Goal: Task Accomplishment & Management: Complete application form

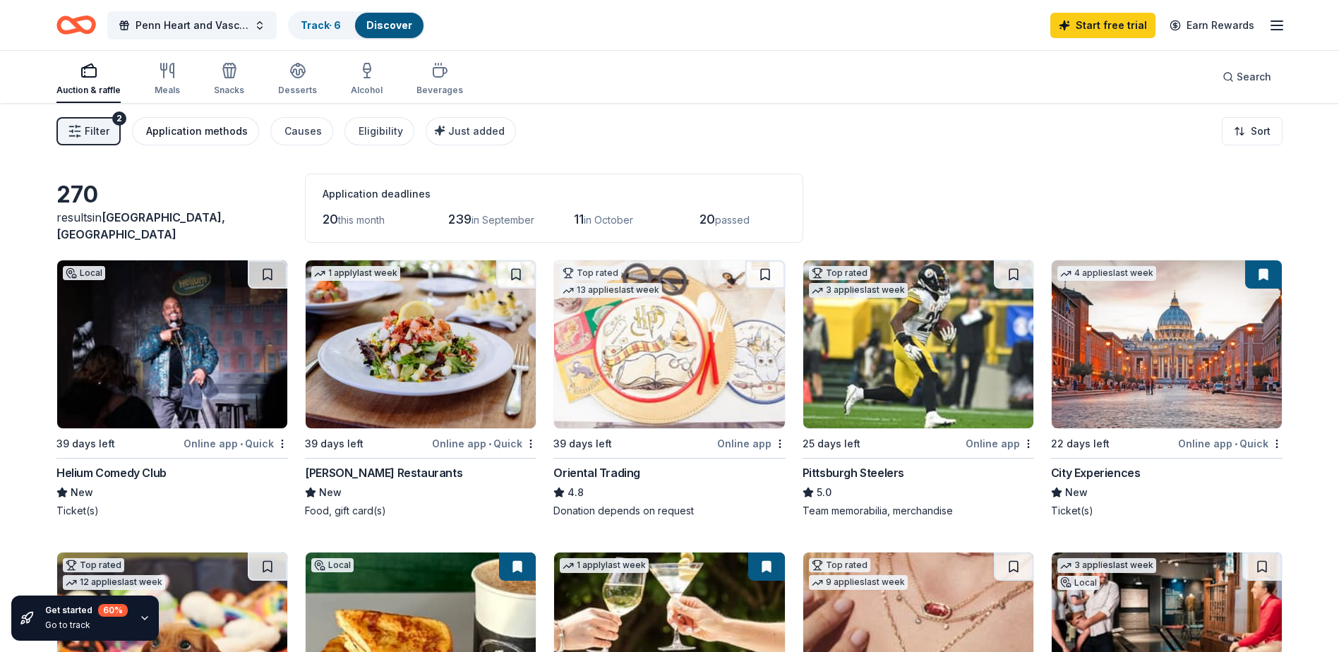
click at [198, 134] on div "Application methods" at bounding box center [197, 131] width 102 height 17
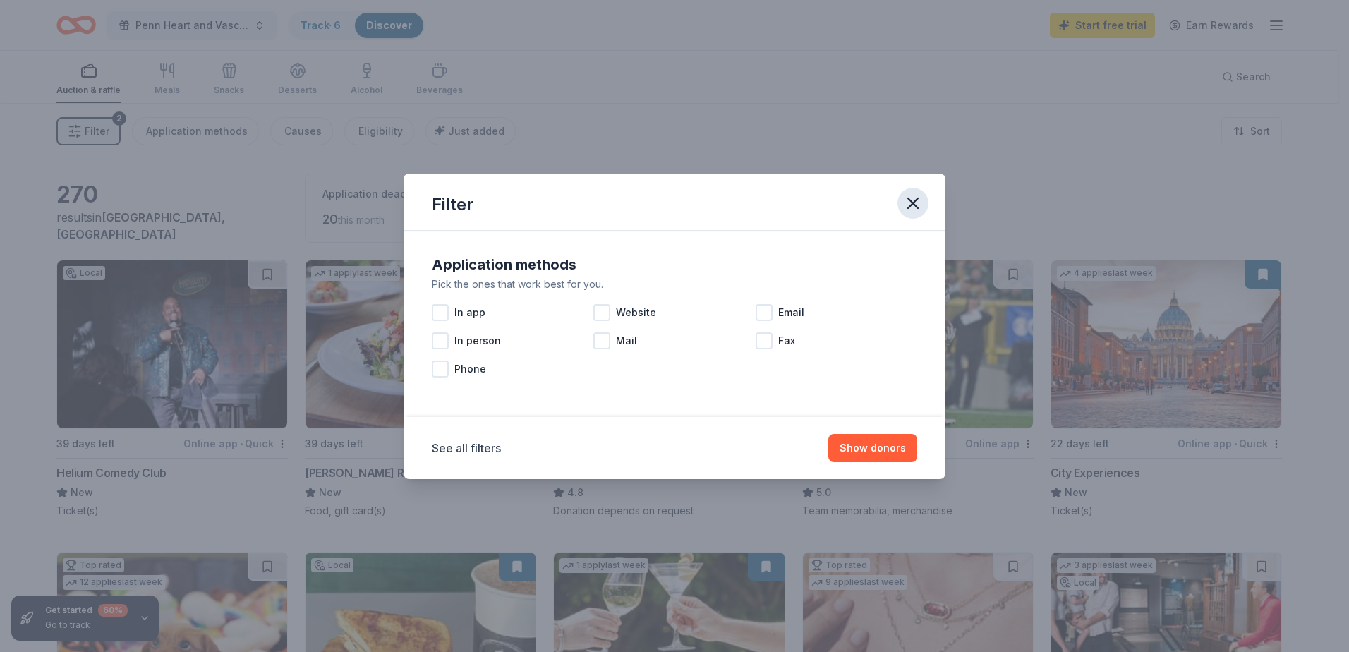
click at [912, 212] on icon "button" at bounding box center [913, 203] width 20 height 20
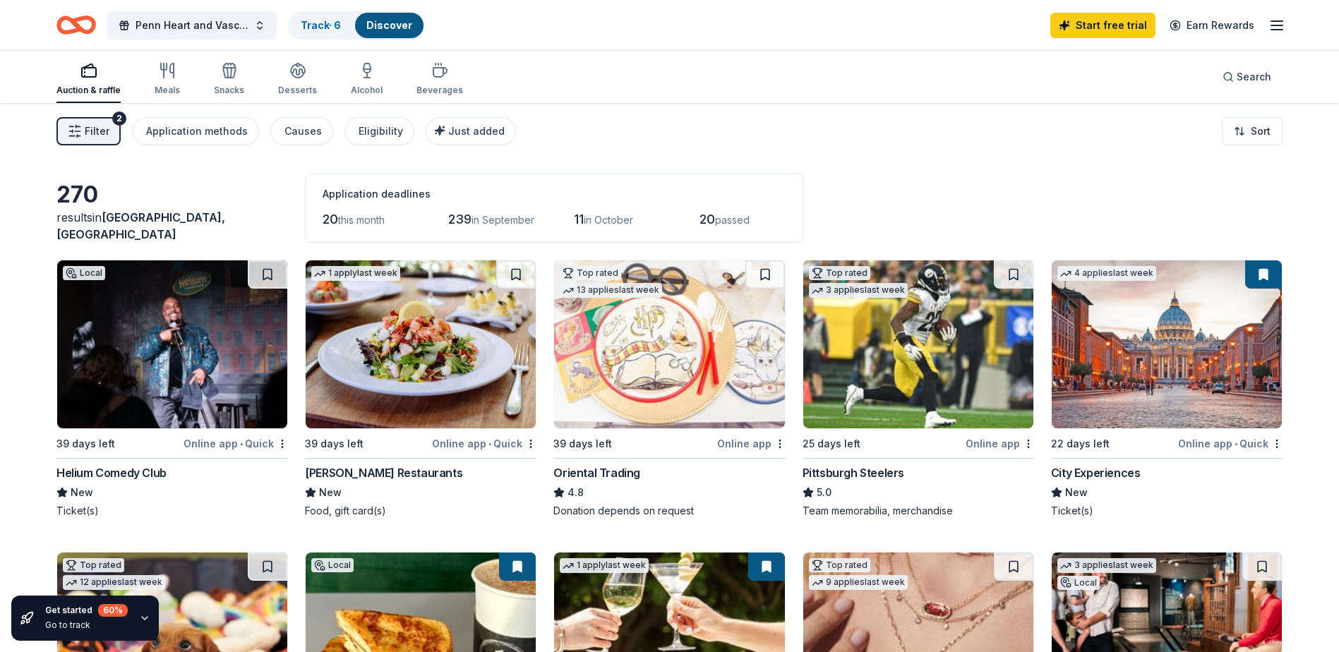
click at [730, 215] on span "passed" at bounding box center [732, 220] width 35 height 12
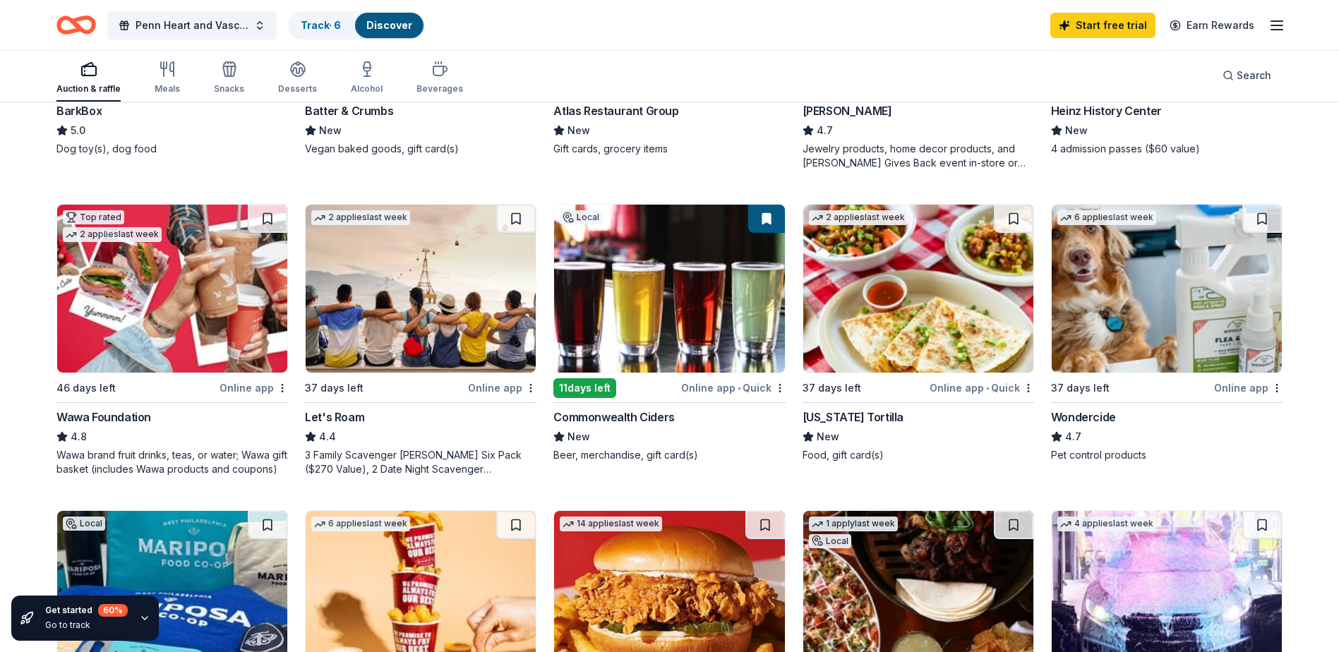
scroll to position [706, 0]
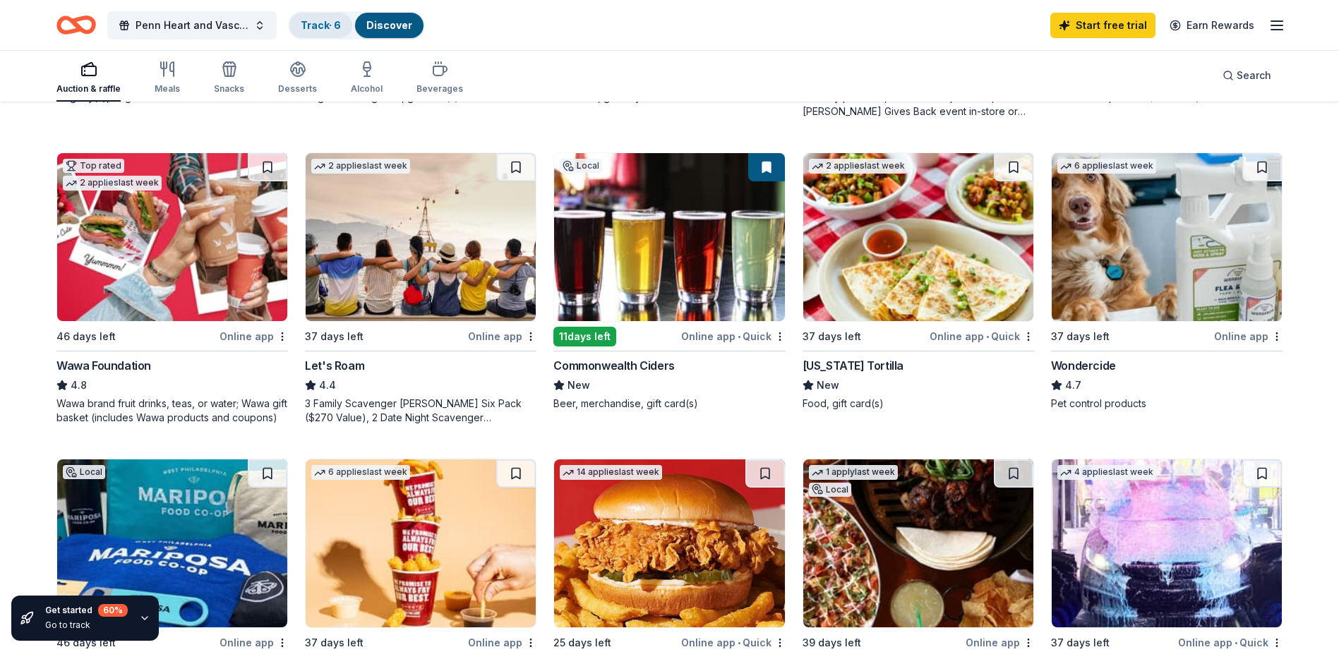
click at [329, 28] on link "Track · 6" at bounding box center [321, 25] width 40 height 12
click at [327, 29] on link "Track · 6" at bounding box center [321, 25] width 40 height 12
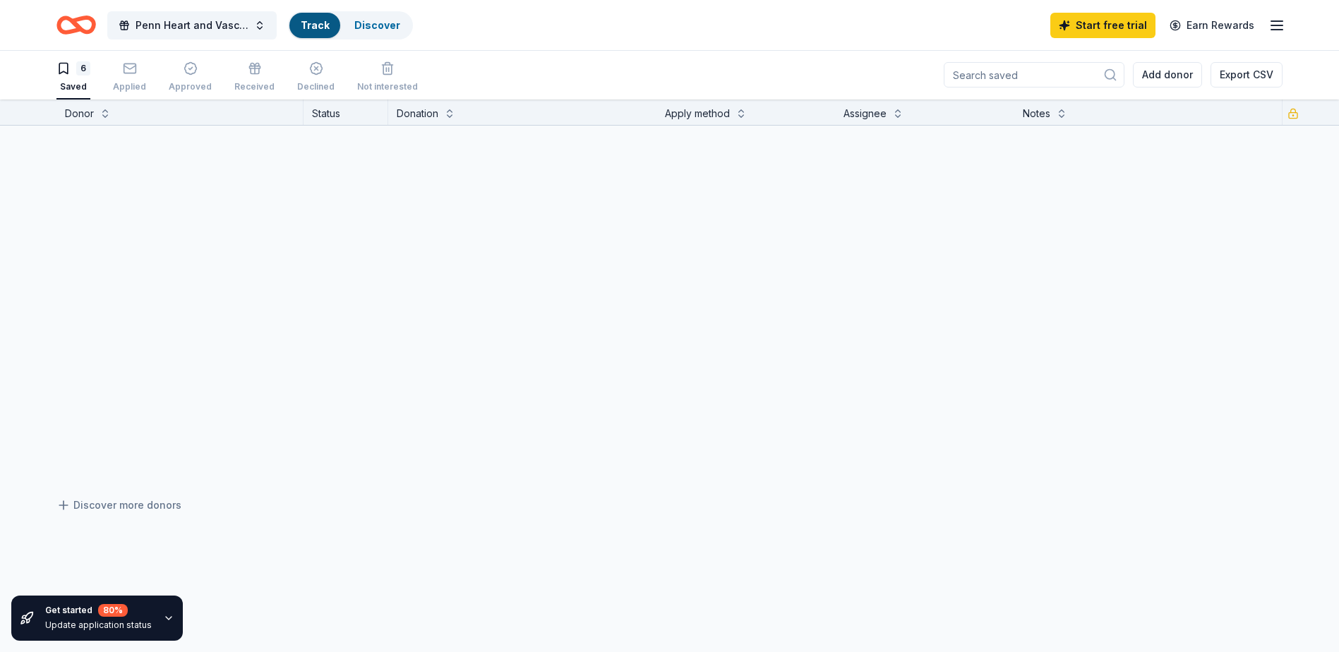
scroll to position [1, 0]
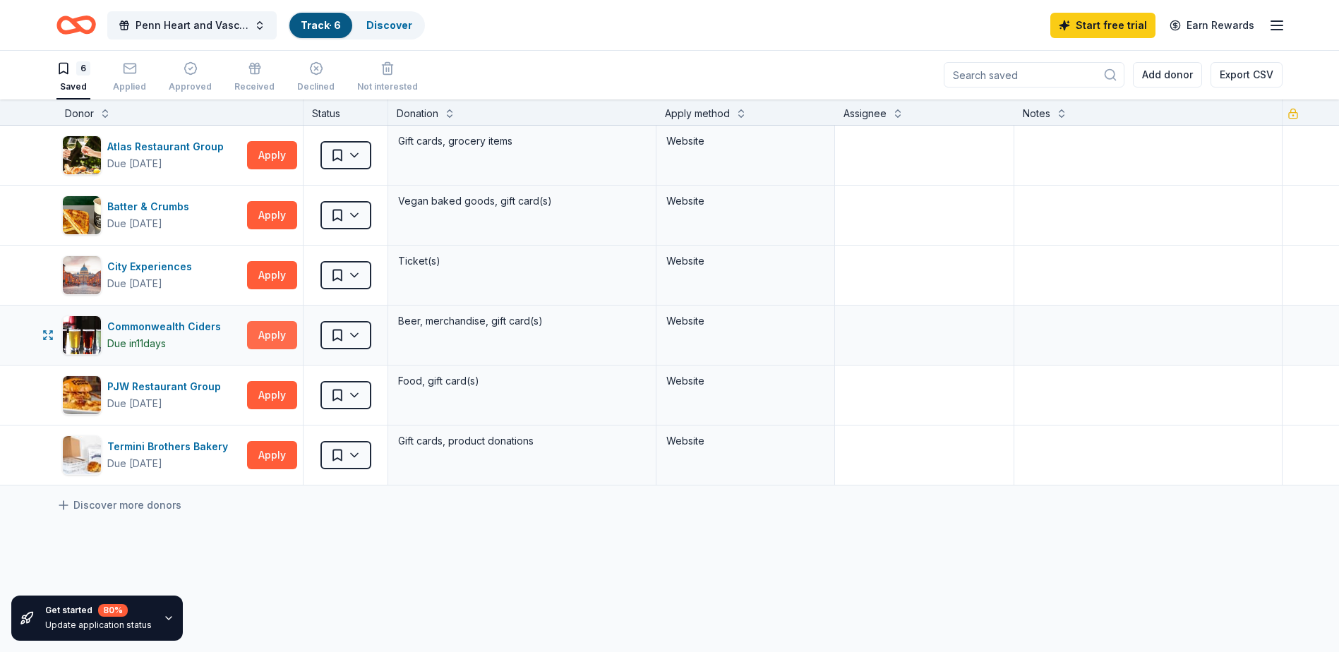
click at [260, 337] on button "Apply" at bounding box center [272, 335] width 50 height 28
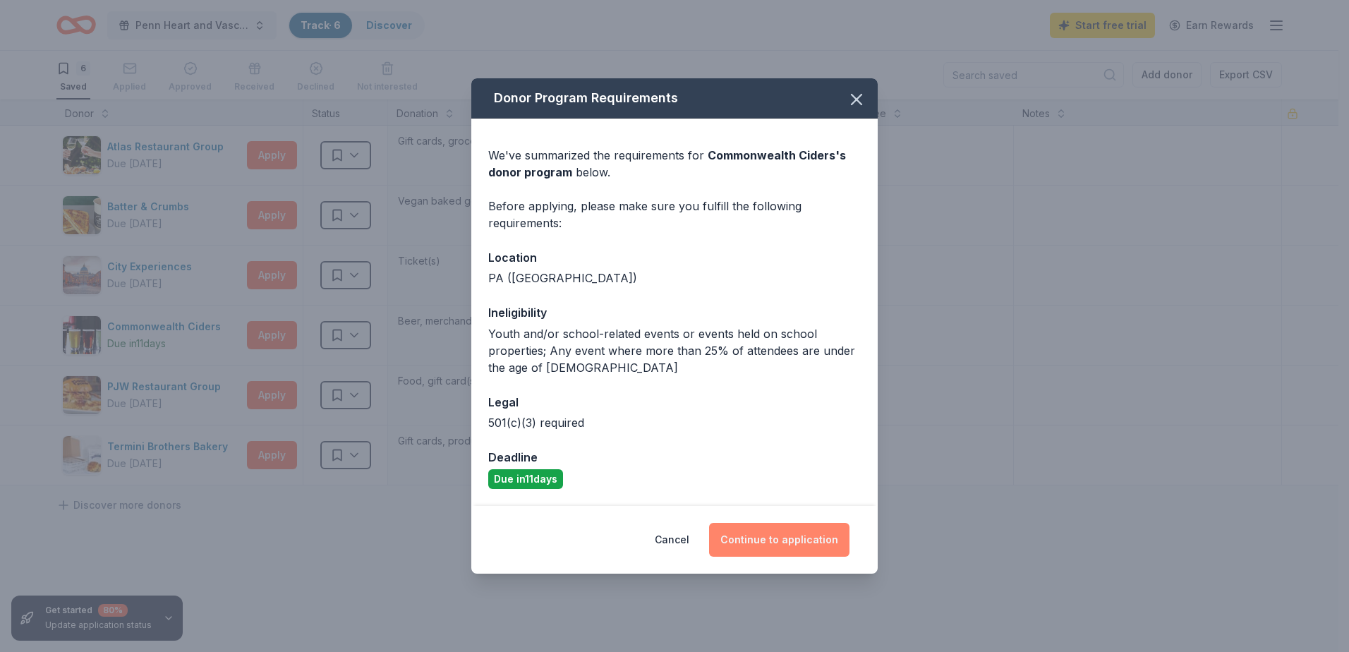
click at [797, 535] on button "Continue to application" at bounding box center [779, 540] width 140 height 34
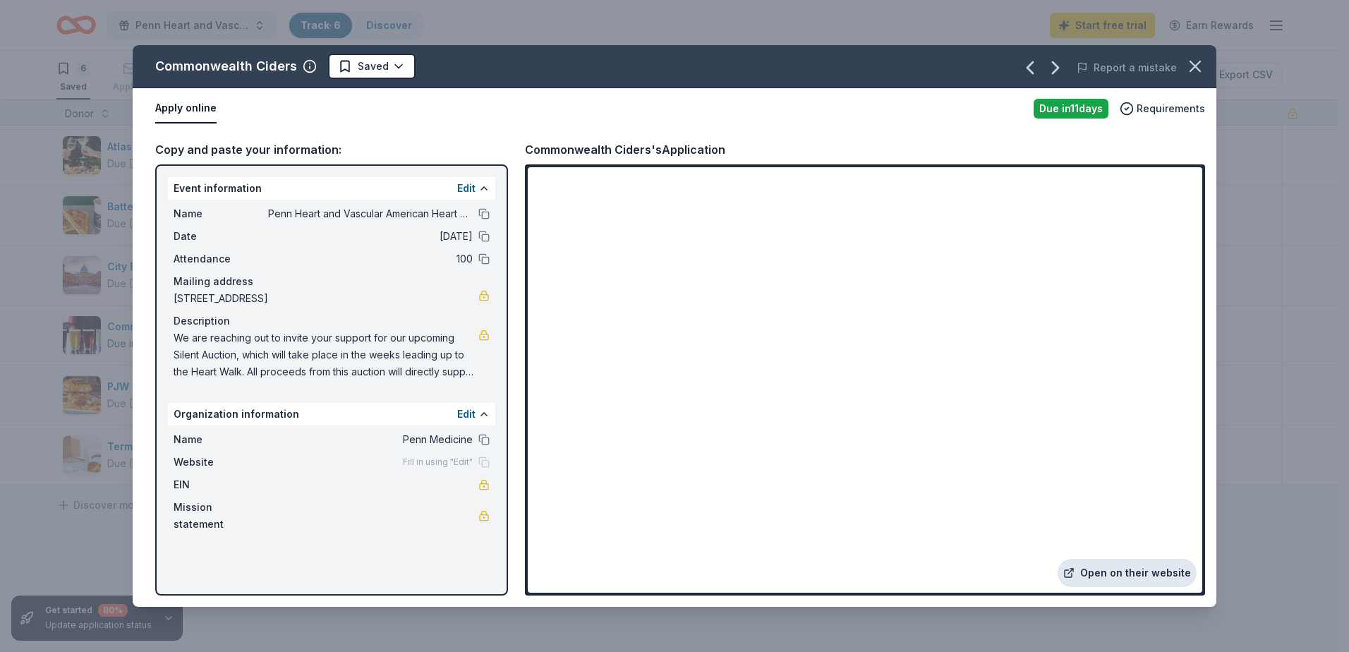
click at [1100, 569] on link "Open on their website" at bounding box center [1127, 573] width 139 height 28
click at [1195, 73] on icon "button" at bounding box center [1196, 66] width 20 height 20
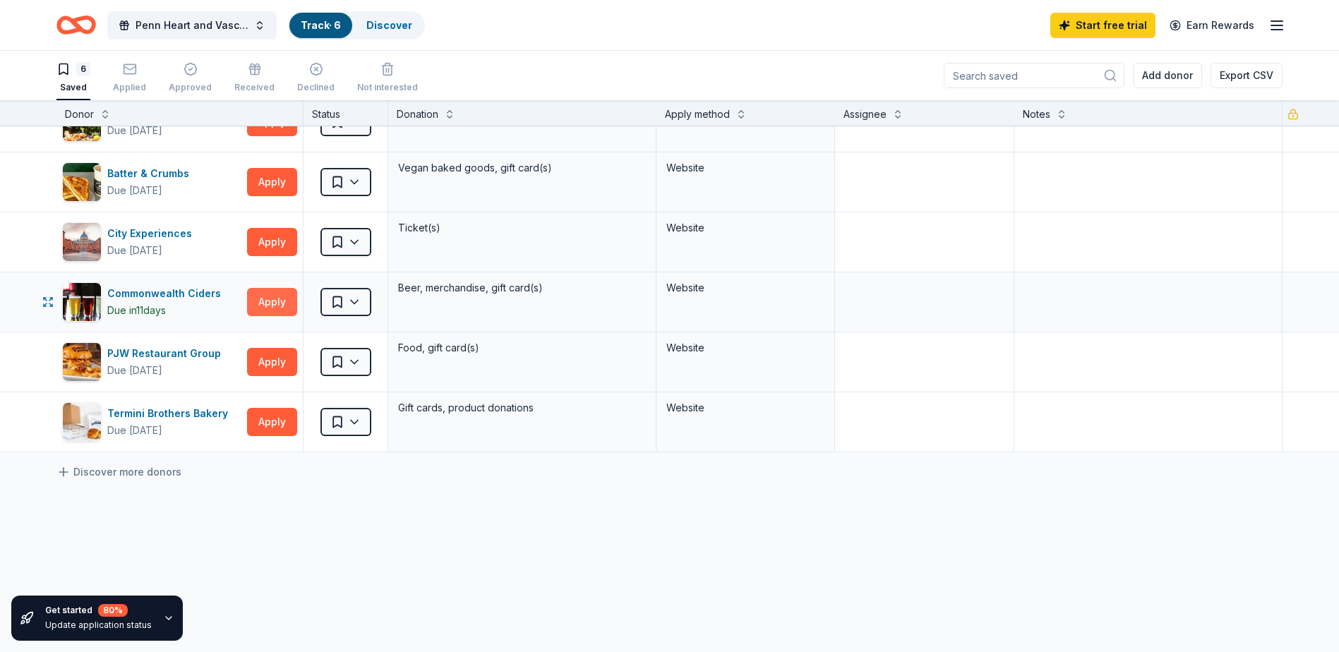
scroll to position [0, 0]
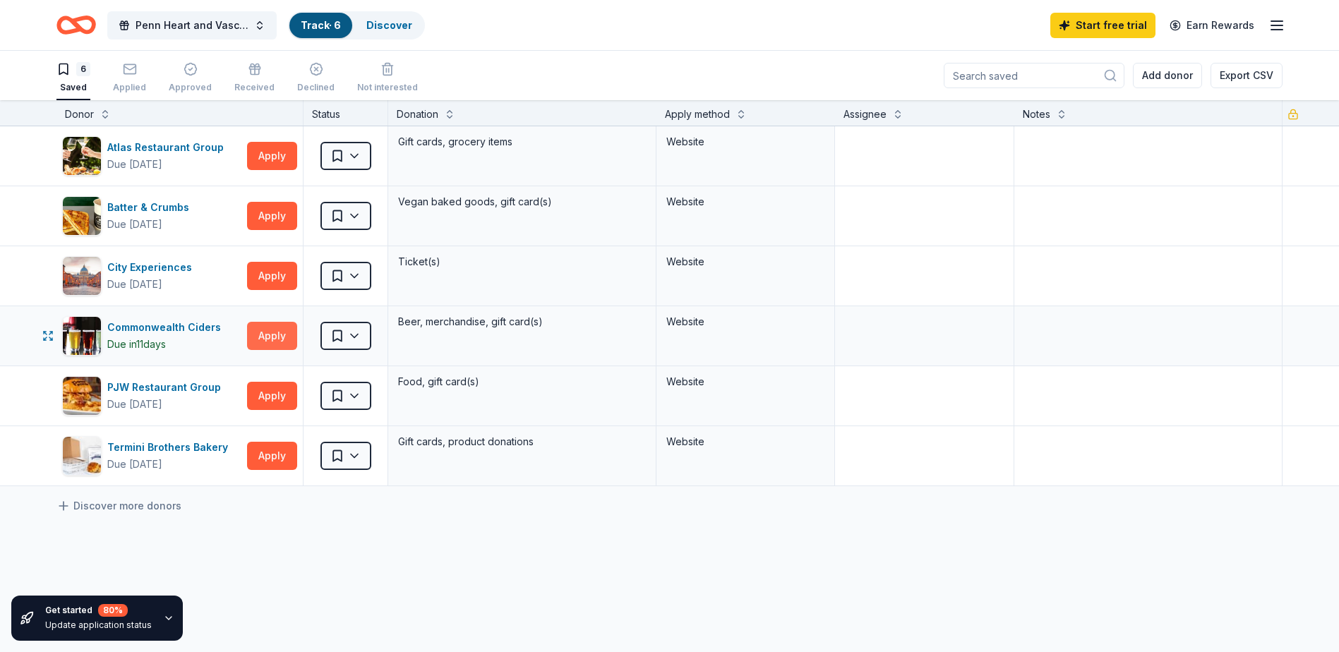
click at [263, 331] on button "Apply" at bounding box center [272, 336] width 50 height 28
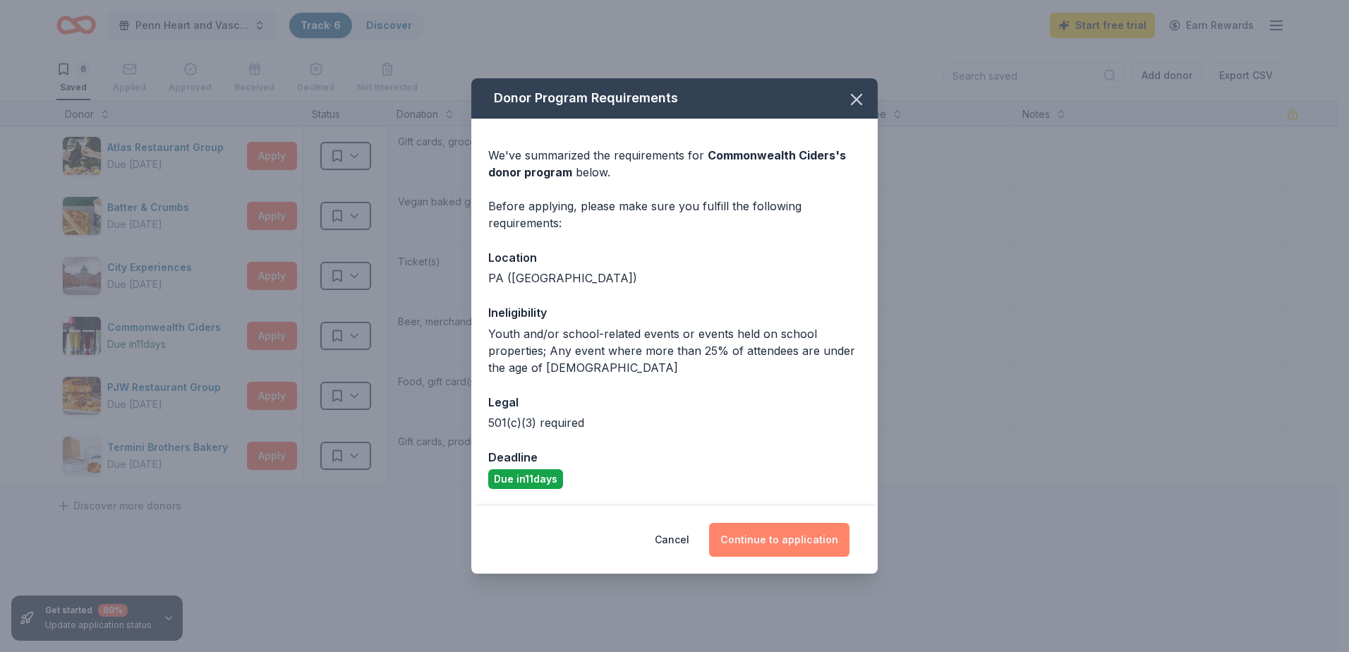
click at [730, 533] on button "Continue to application" at bounding box center [779, 540] width 140 height 34
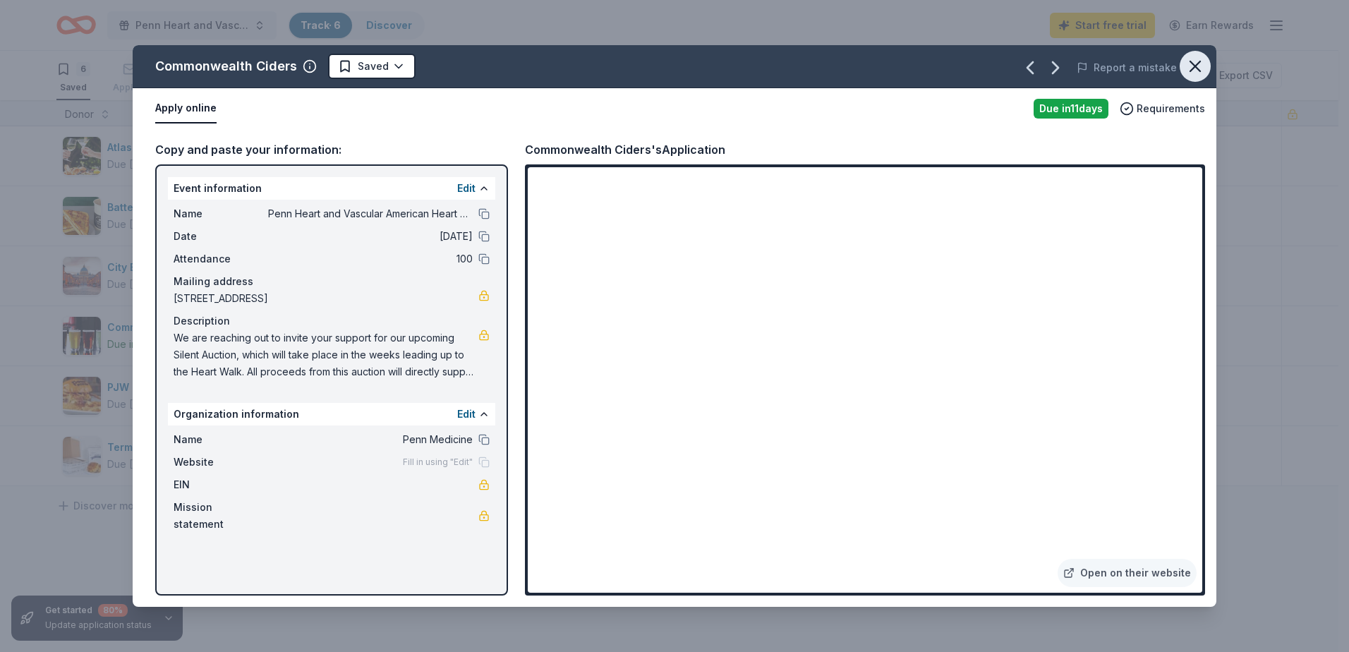
click at [1189, 60] on icon "button" at bounding box center [1196, 66] width 20 height 20
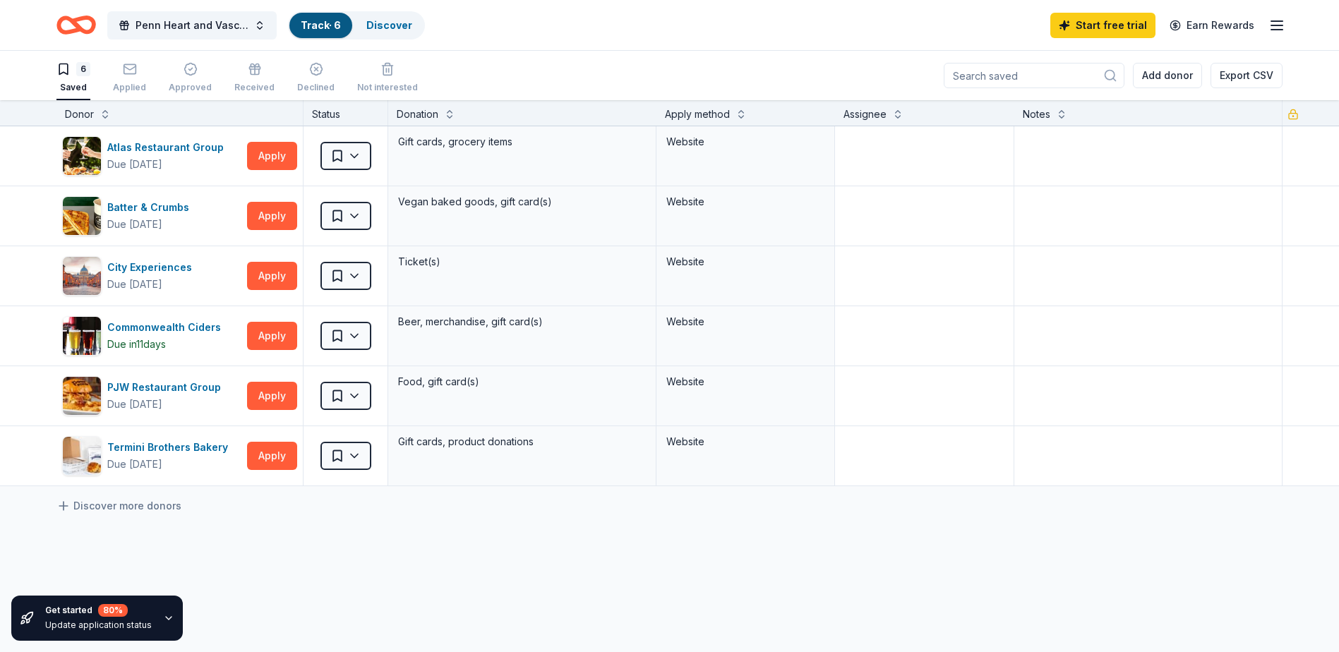
click at [718, 584] on div "Atlas Restaurant Group Due in 37 days Apply Saved Gift cards, grocery items Web…" at bounding box center [669, 438] width 1339 height 625
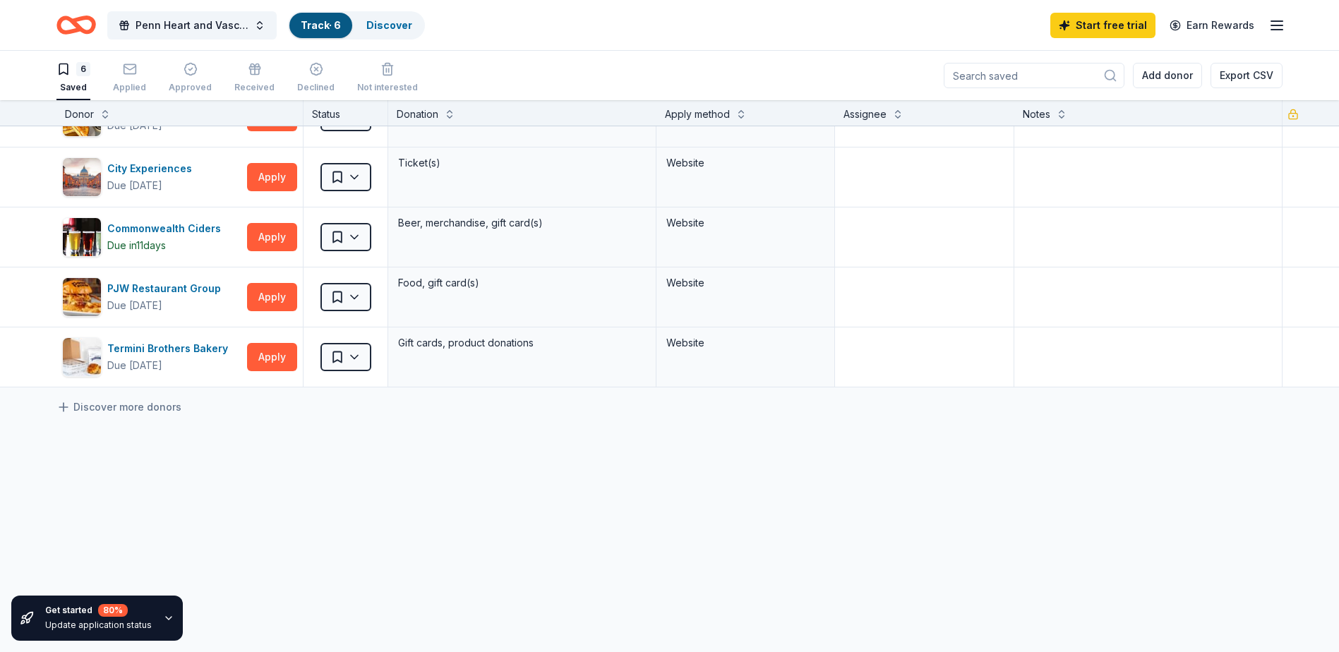
scroll to position [1, 0]
click at [108, 402] on link "Discover more donors" at bounding box center [118, 406] width 125 height 17
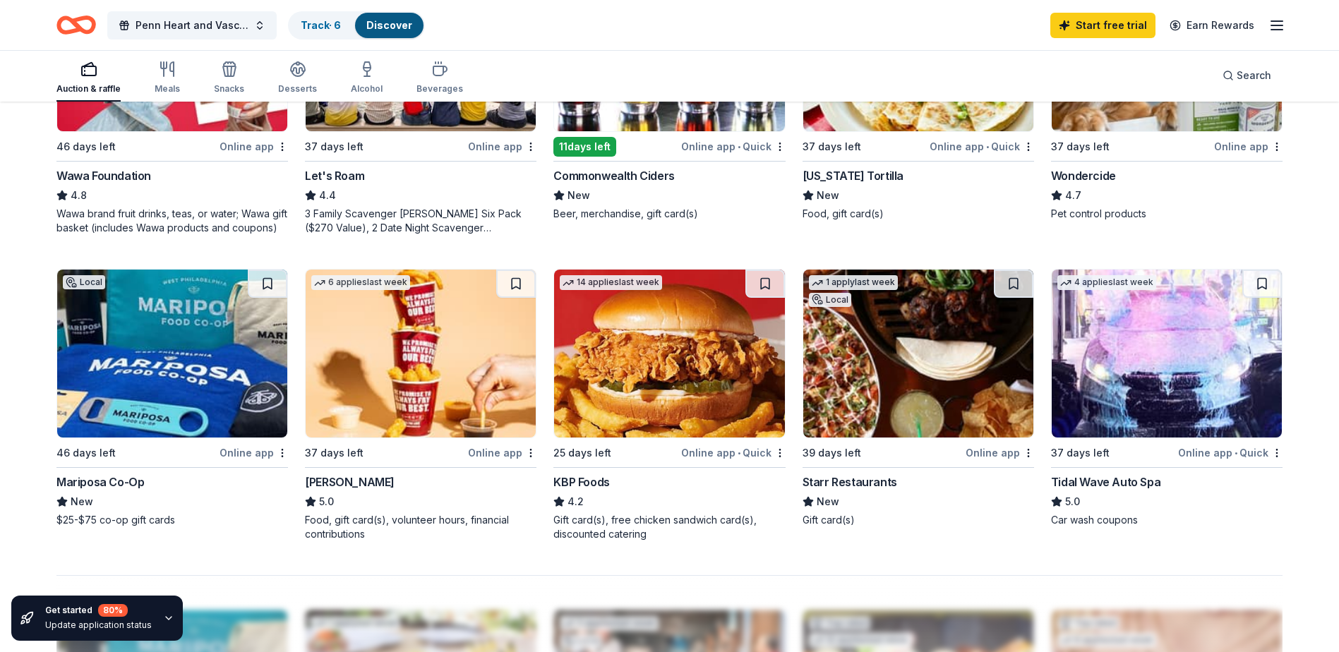
scroll to position [988, 0]
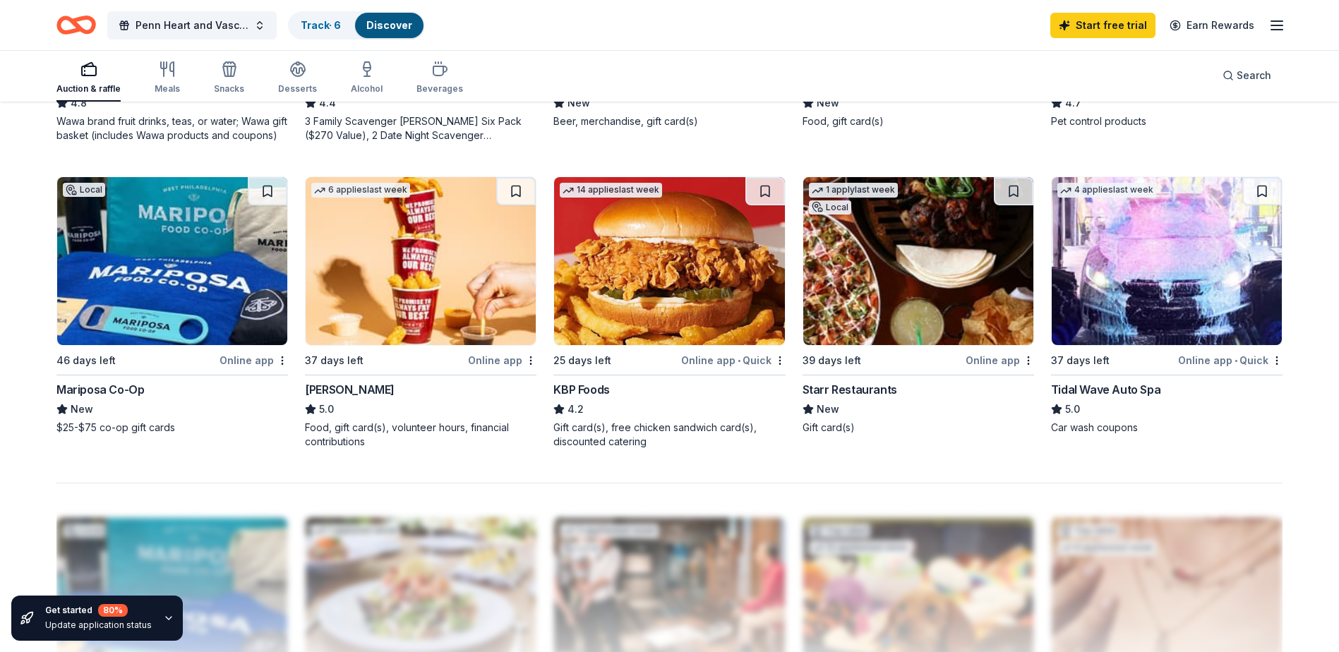
click at [861, 261] on img at bounding box center [918, 261] width 230 height 168
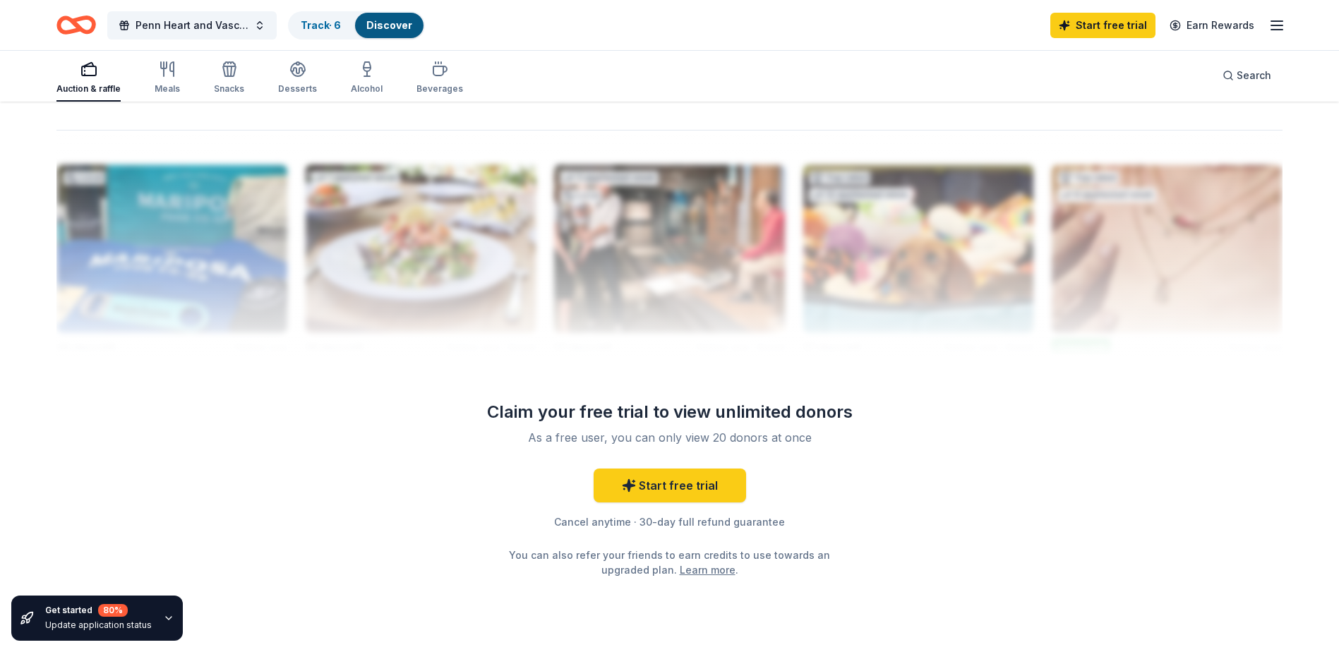
scroll to position [917, 0]
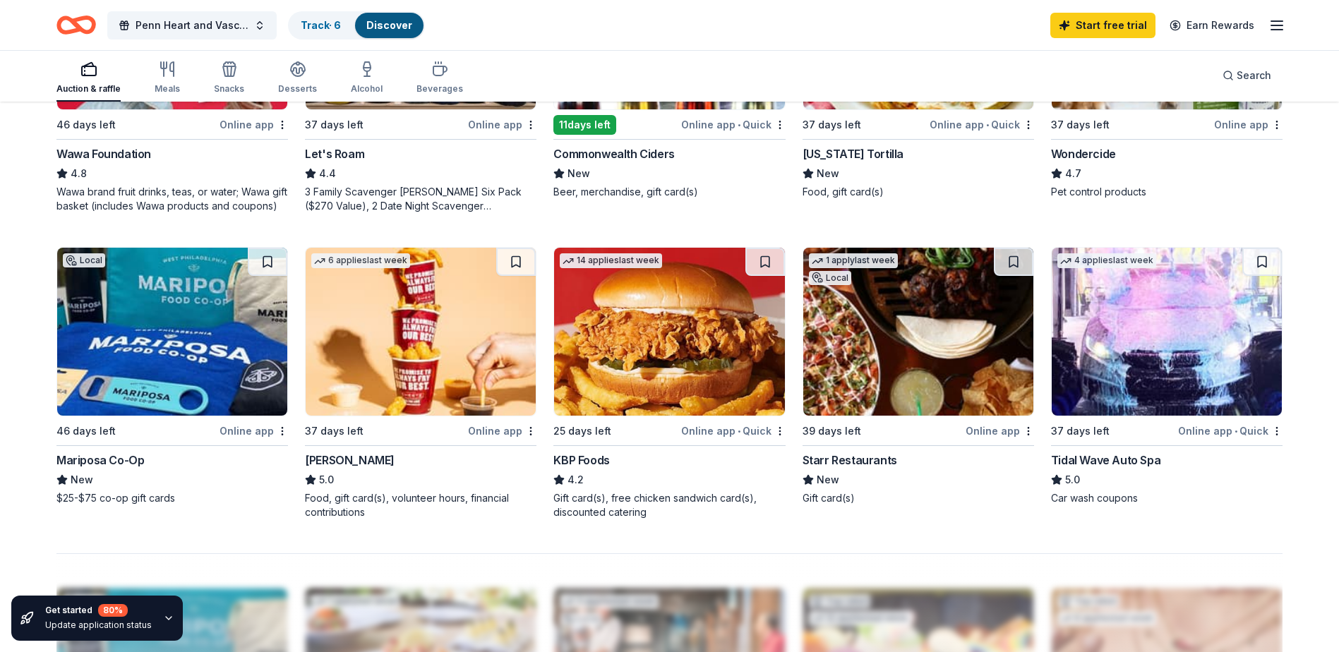
click at [950, 303] on img at bounding box center [918, 332] width 230 height 168
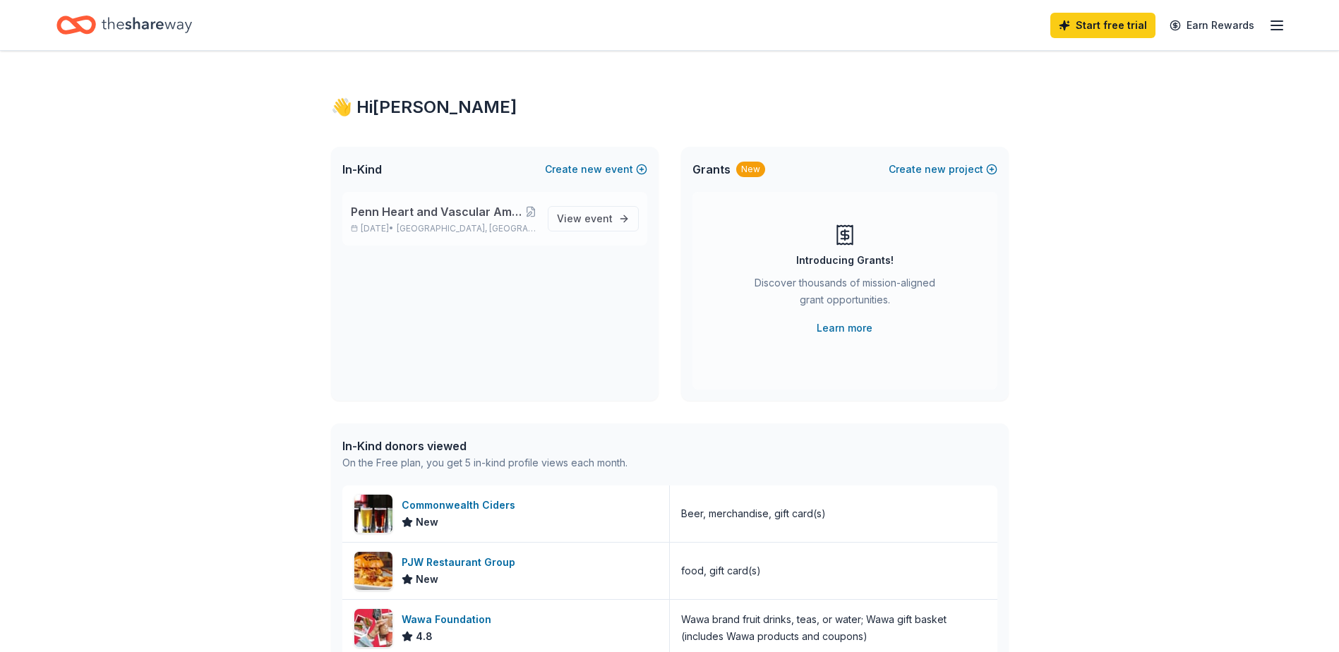
click at [474, 234] on span "Philadelphia, PA" at bounding box center [466, 228] width 139 height 11
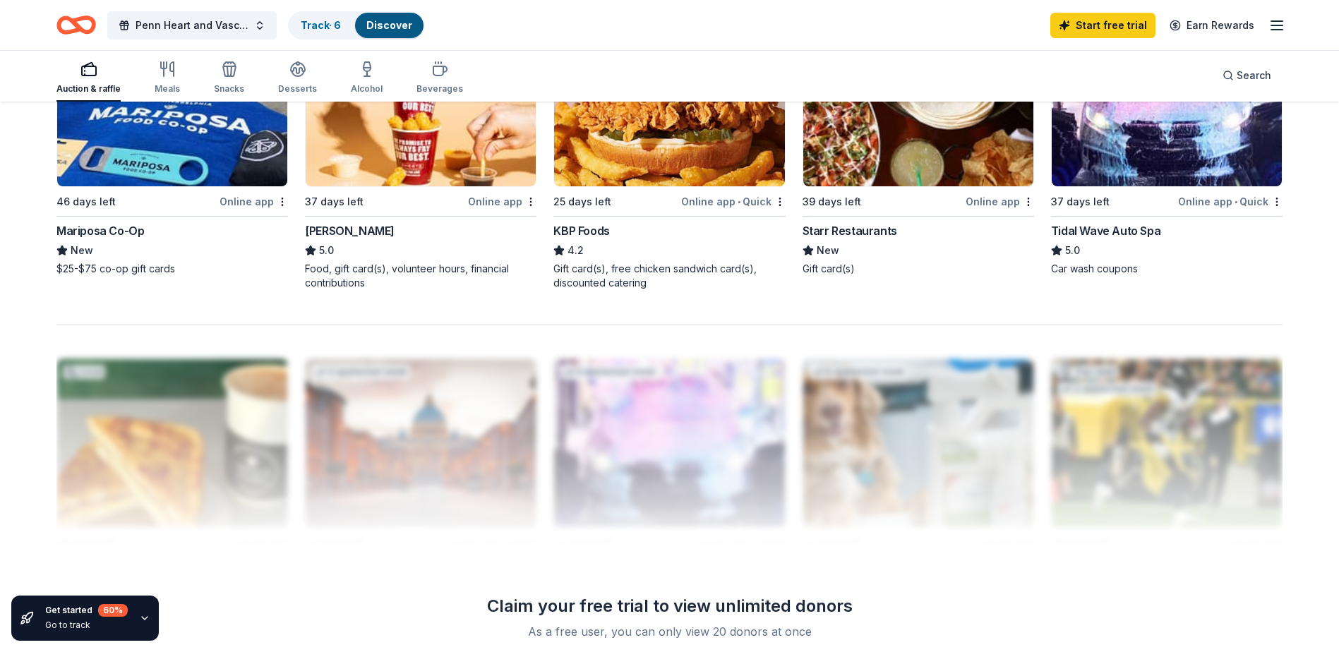
scroll to position [1270, 0]
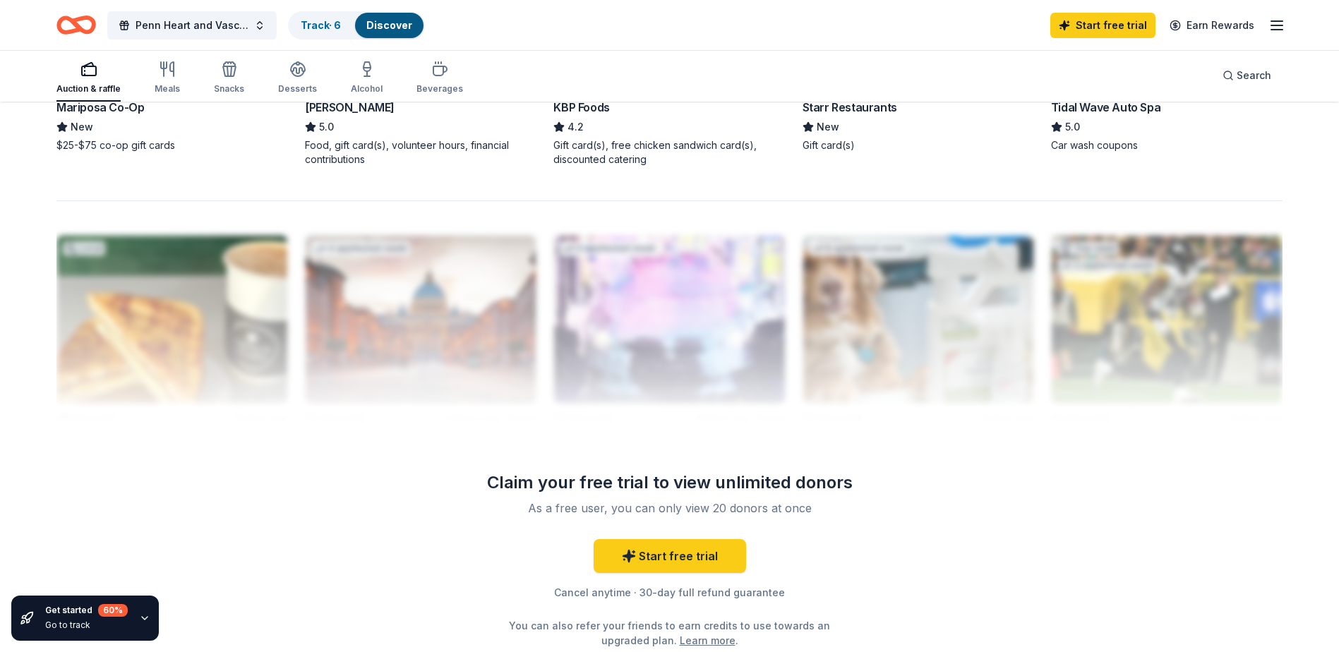
drag, startPoint x: 215, startPoint y: 323, endPoint x: 228, endPoint y: 327, distance: 14.1
click at [215, 323] on div at bounding box center [669, 313] width 1226 height 226
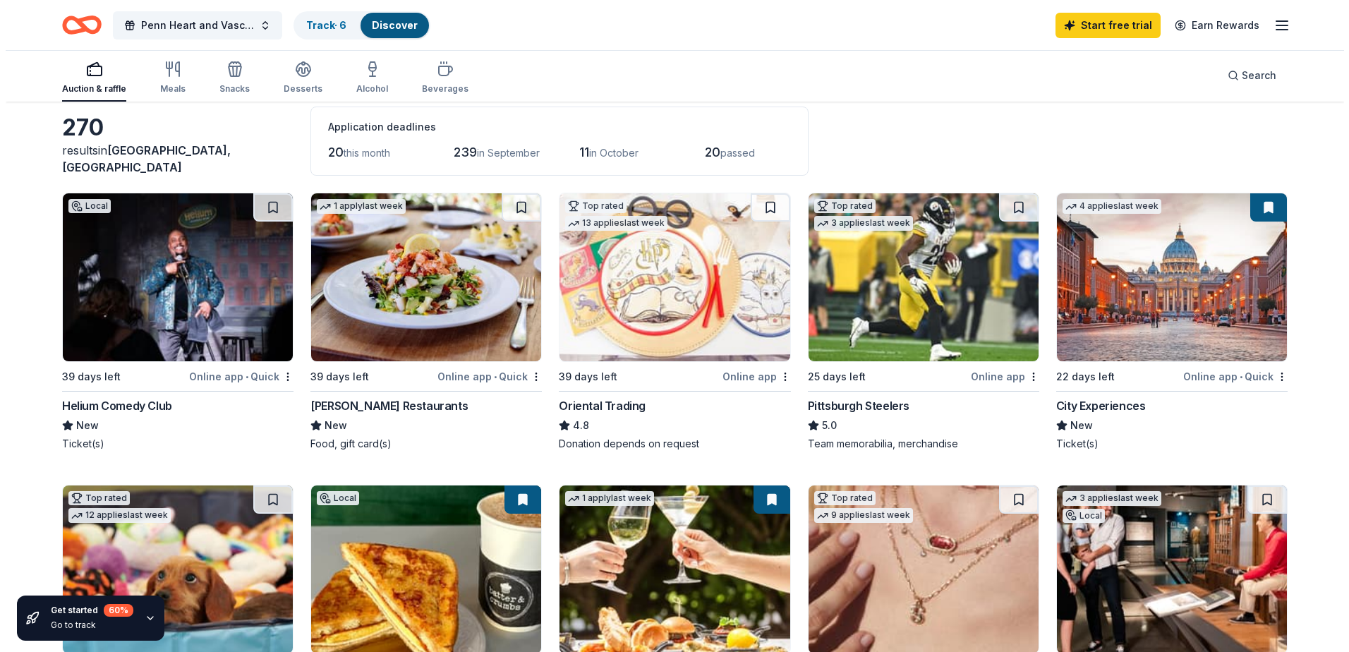
scroll to position [0, 0]
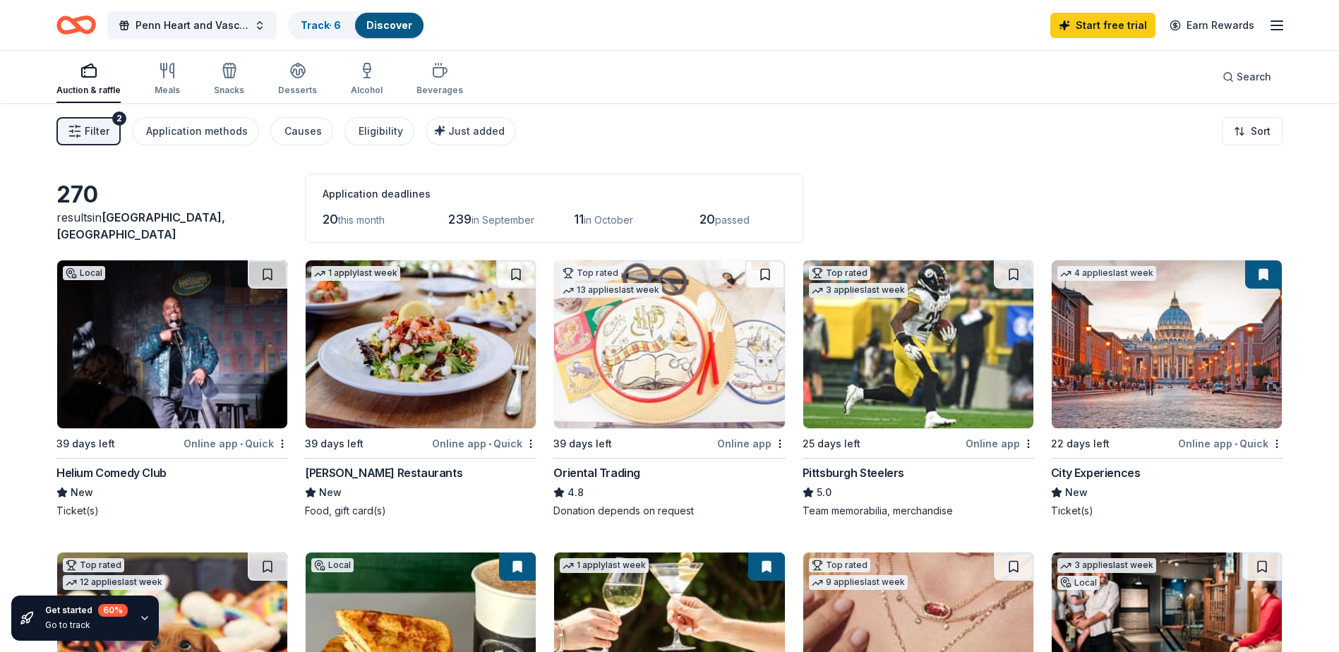
click at [383, 28] on link "Discover" at bounding box center [389, 25] width 46 height 12
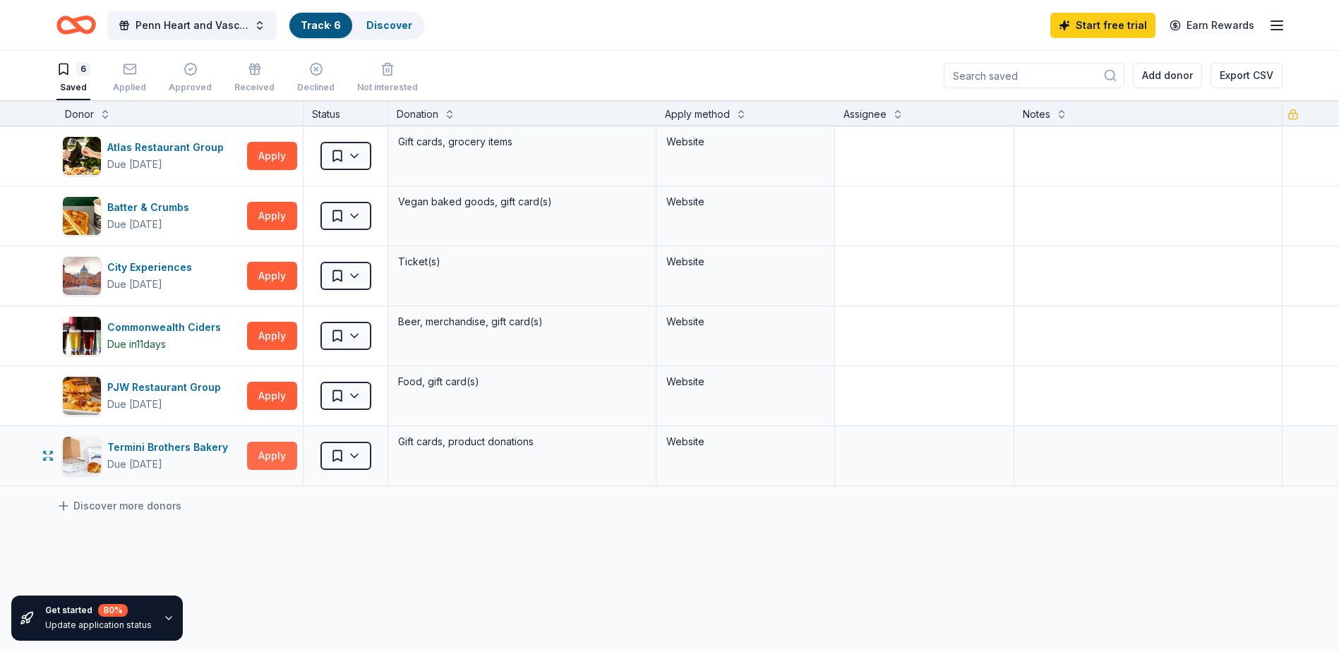
click at [264, 450] on button "Apply" at bounding box center [272, 456] width 50 height 28
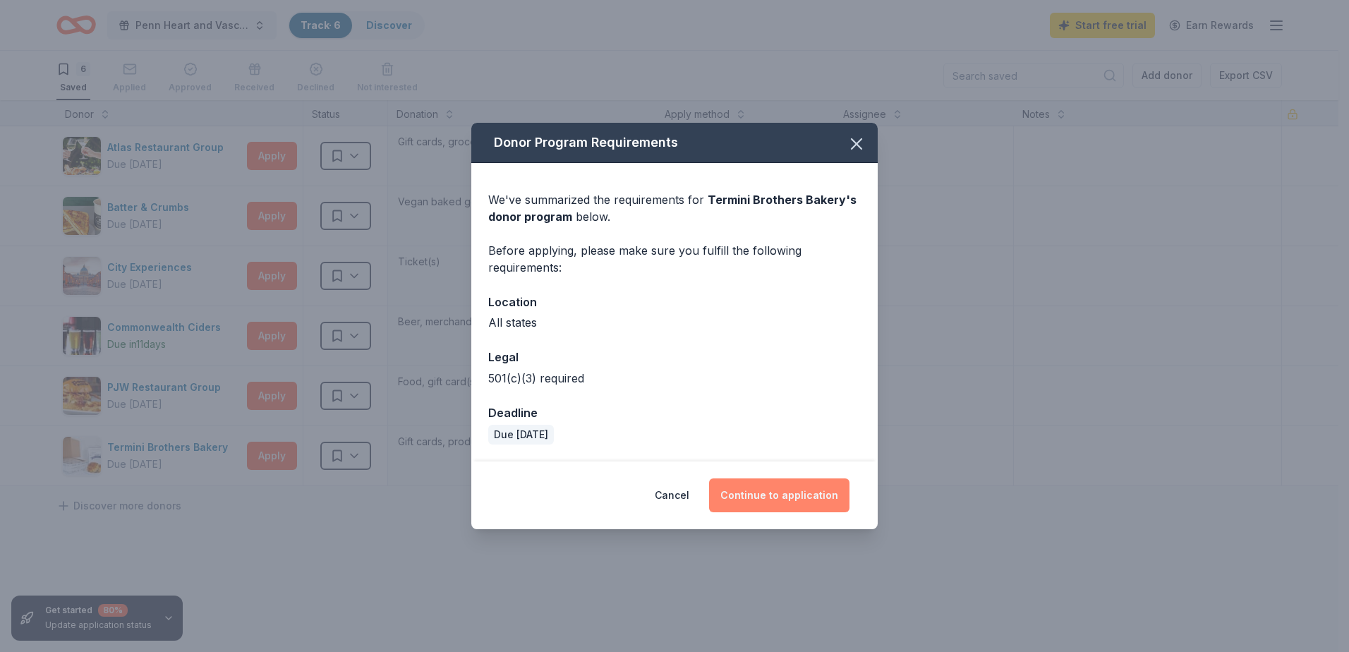
click at [760, 503] on button "Continue to application" at bounding box center [779, 496] width 140 height 34
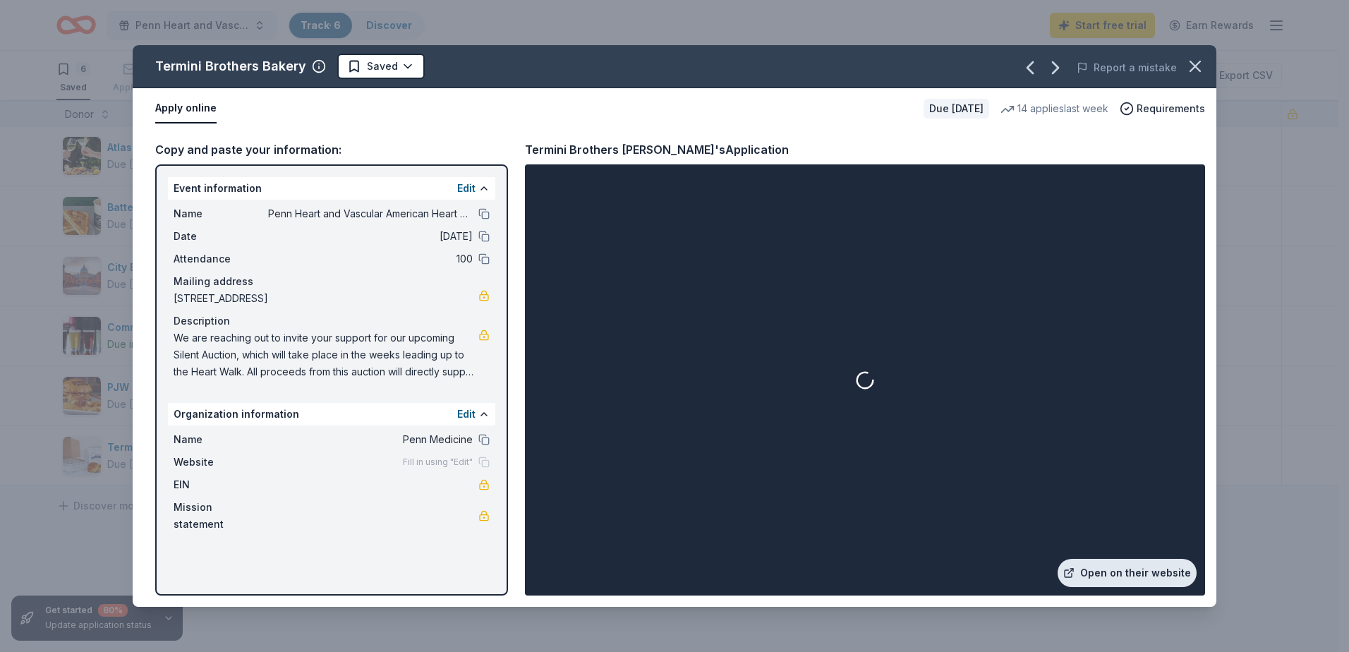
click at [1114, 582] on link "Open on their website" at bounding box center [1127, 573] width 139 height 28
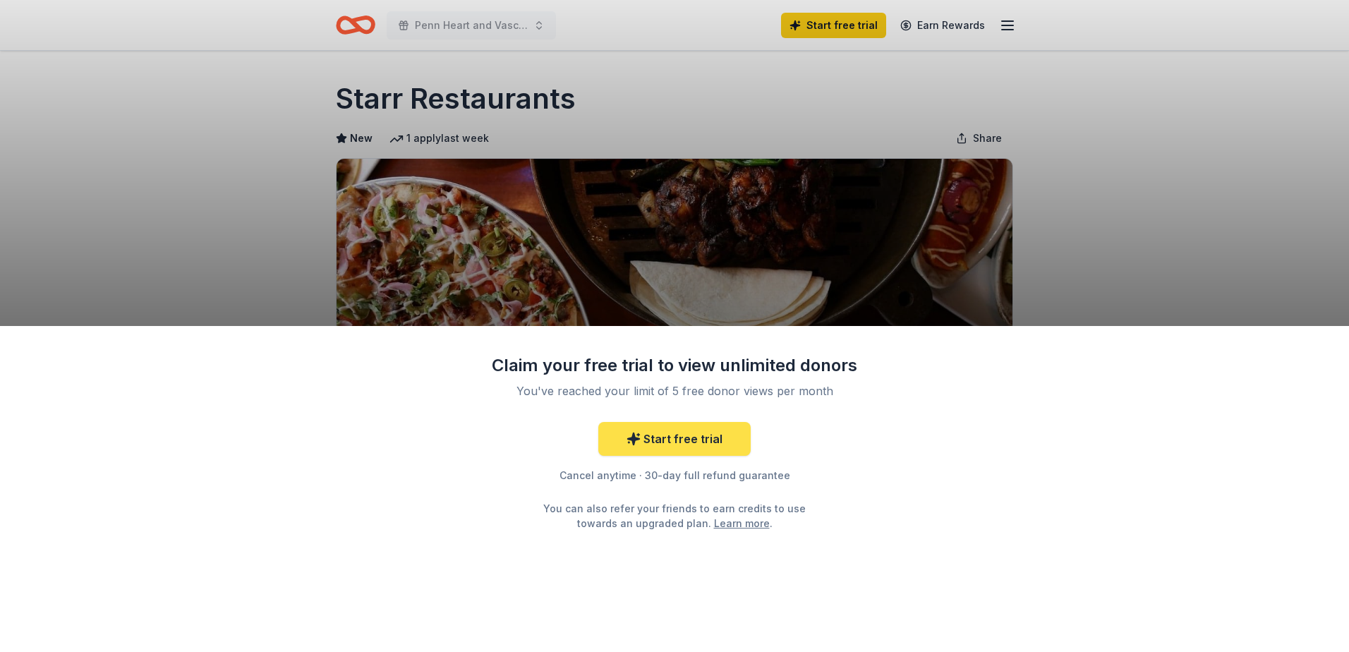
click at [709, 443] on link "Start free trial" at bounding box center [674, 439] width 152 height 34
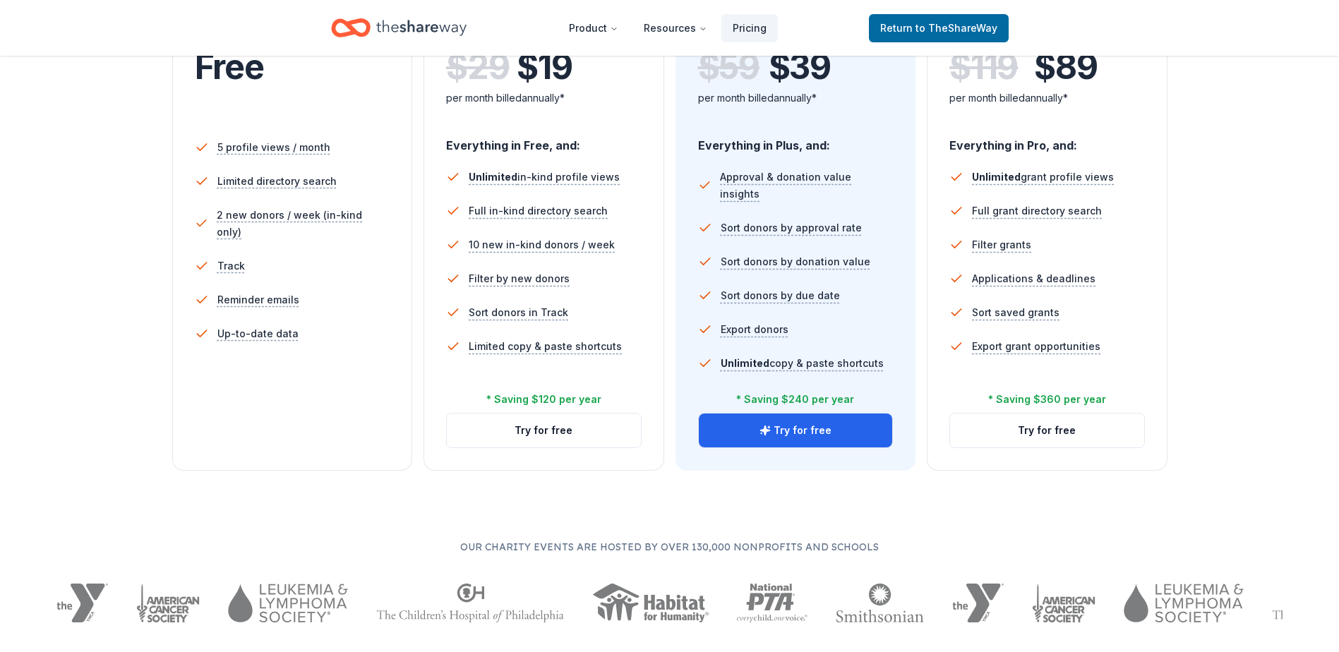
scroll to position [353, 0]
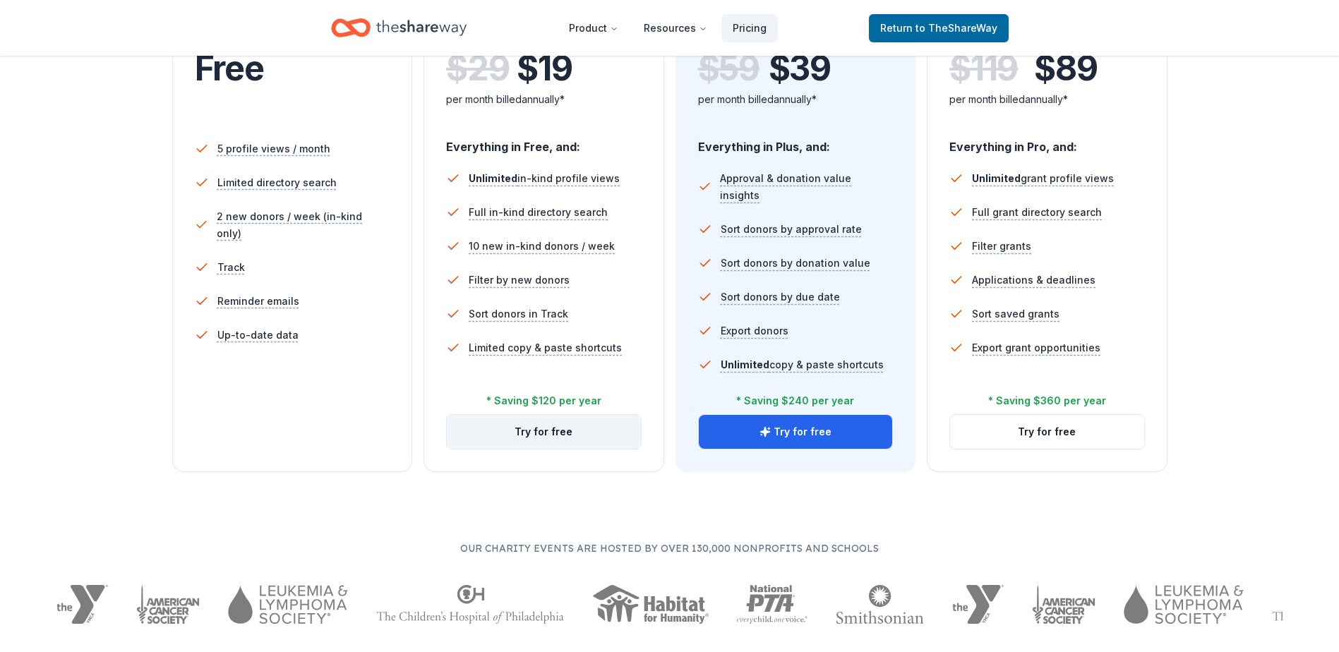
click at [582, 431] on button "Try for free" at bounding box center [544, 432] width 194 height 34
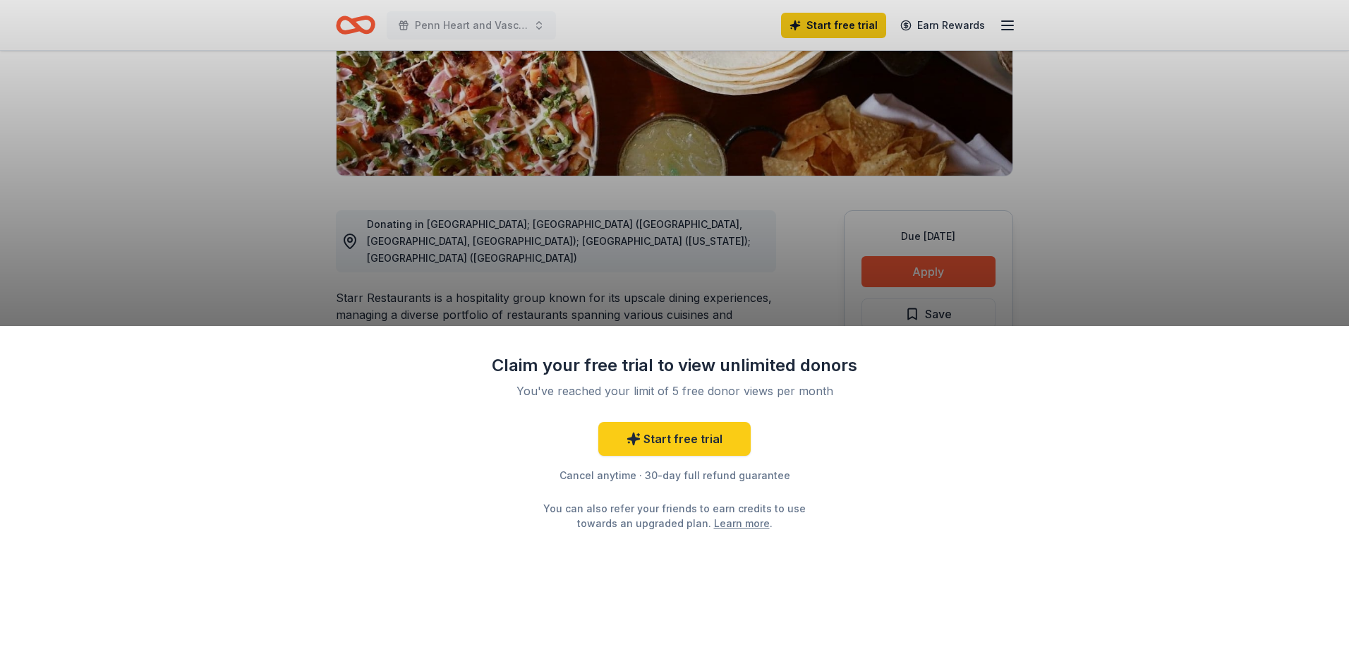
scroll to position [353, 0]
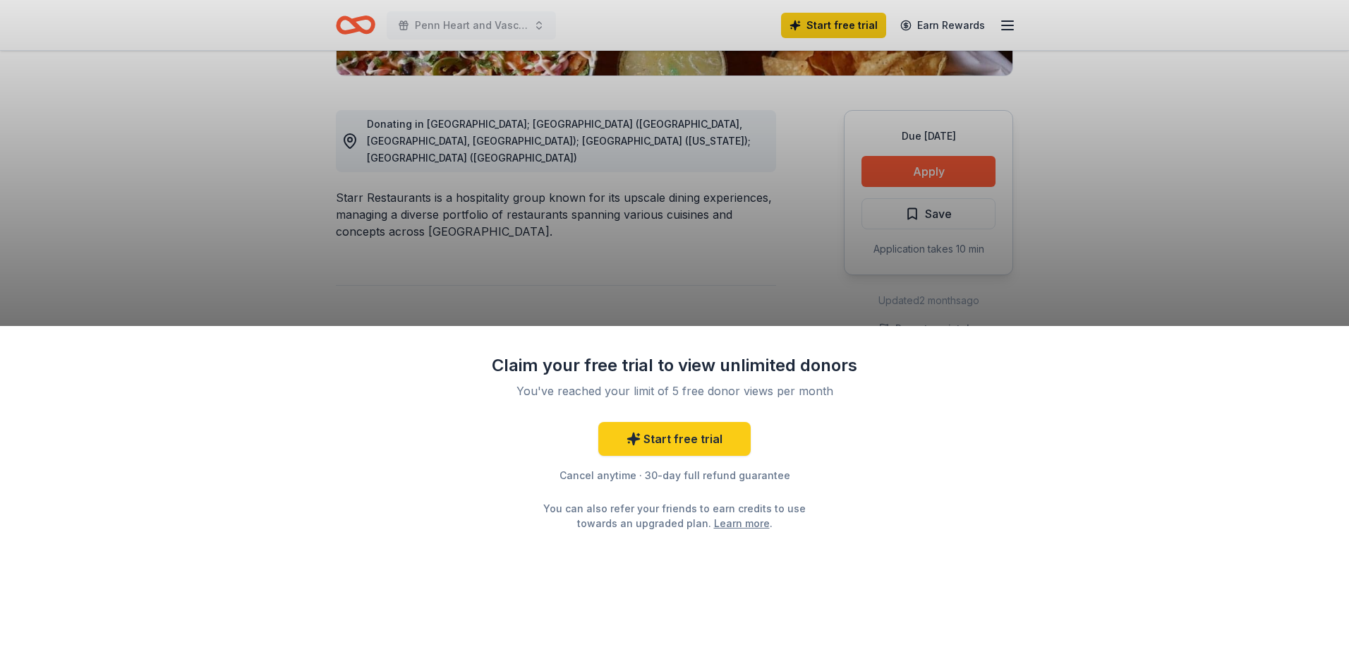
click at [597, 231] on div "Claim your free trial to view unlimited donors You've reached your limit of 5 f…" at bounding box center [674, 326] width 1349 height 652
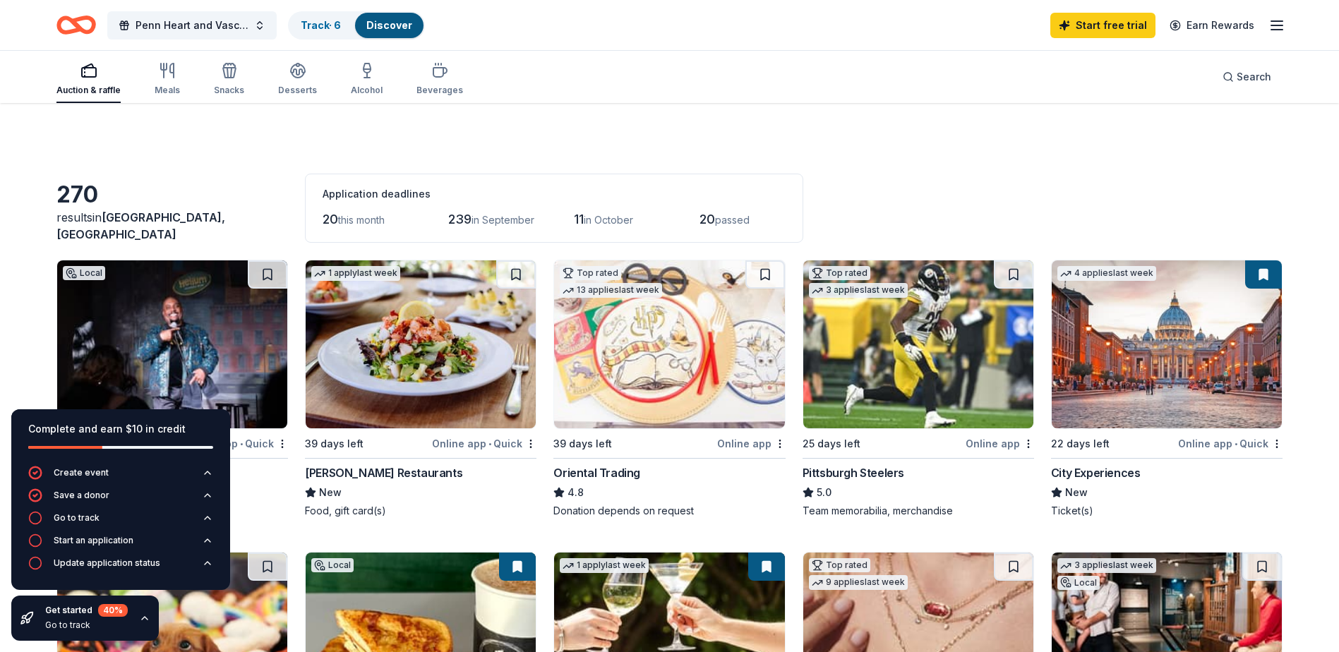
scroll to position [141, 0]
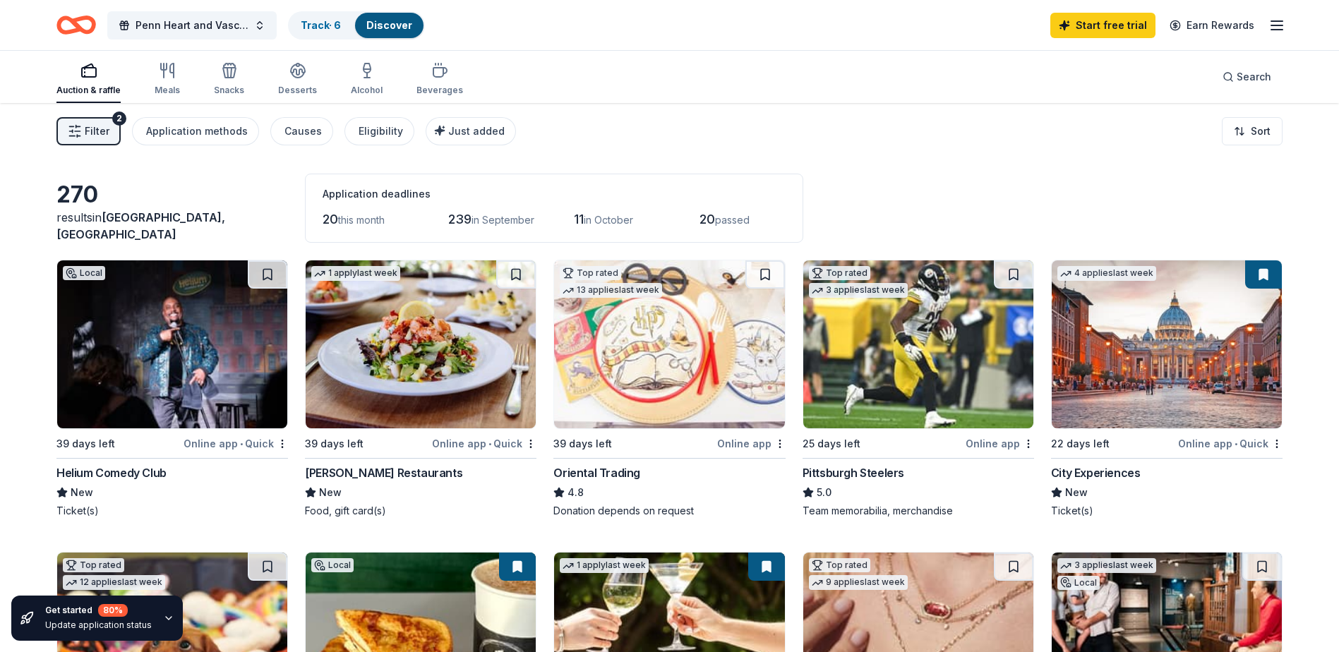
click at [1157, 404] on img at bounding box center [1167, 344] width 230 height 168
